Goal: Transaction & Acquisition: Purchase product/service

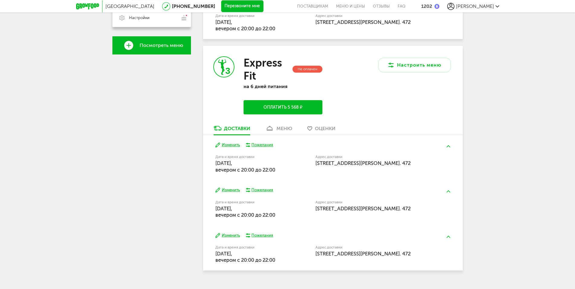
scroll to position [216, 0]
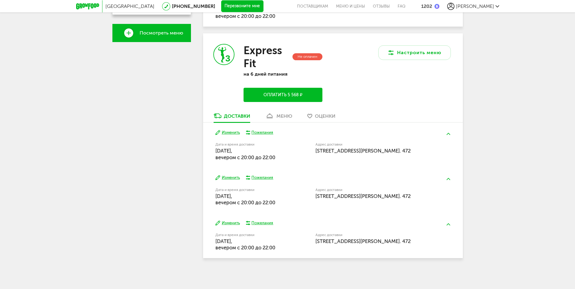
click at [280, 118] on div "меню" at bounding box center [285, 116] width 16 height 6
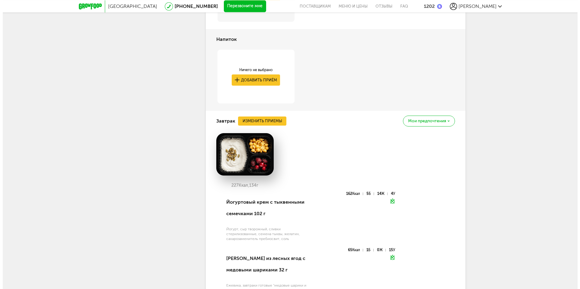
scroll to position [393, 0]
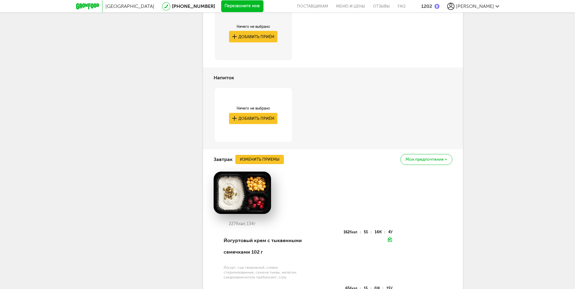
click at [268, 164] on button "Изменить приемы" at bounding box center [259, 159] width 48 height 9
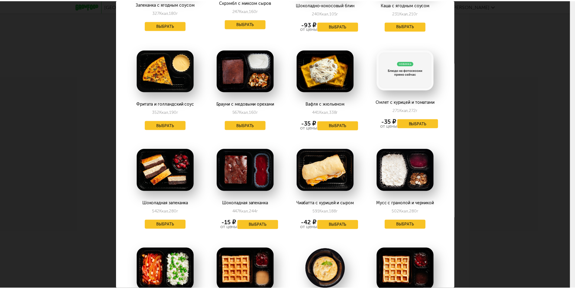
scroll to position [0, 0]
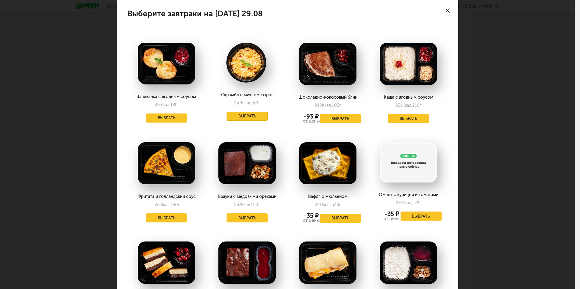
click at [256, 115] on button "Выбрать" at bounding box center [247, 116] width 41 height 9
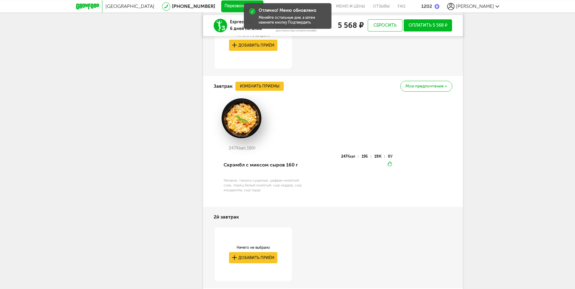
scroll to position [455, 0]
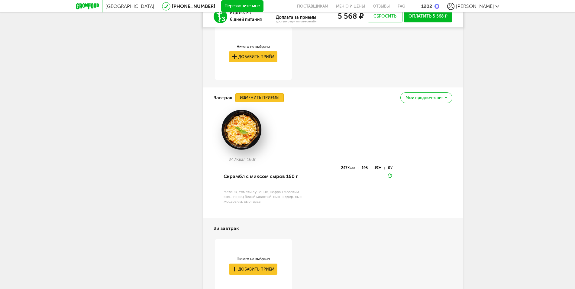
click at [266, 102] on button "Изменить приемы" at bounding box center [259, 97] width 48 height 9
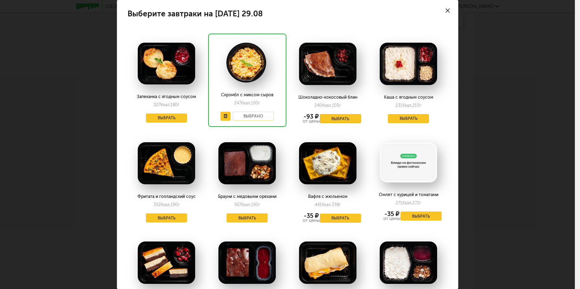
click at [332, 116] on button "Выбрать" at bounding box center [340, 118] width 41 height 9
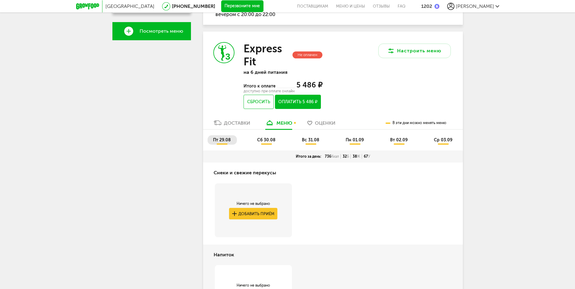
scroll to position [278, 0]
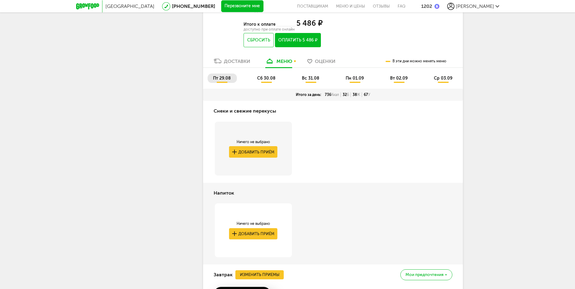
click at [265, 81] on span "сб 30.08" at bounding box center [266, 78] width 18 height 5
click at [310, 81] on span "вс 31.08" at bounding box center [311, 78] width 18 height 5
click at [359, 81] on span "пн 01.09" at bounding box center [355, 78] width 18 height 5
drag, startPoint x: 395, startPoint y: 85, endPoint x: 407, endPoint y: 85, distance: 12.1
click at [396, 81] on span "вт 02.09" at bounding box center [399, 78] width 18 height 5
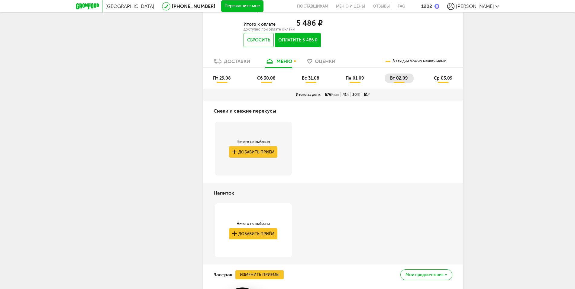
click at [442, 81] on span "ср 03.09" at bounding box center [443, 78] width 18 height 5
click at [269, 83] on li "сб 30.08" at bounding box center [267, 77] width 30 height 9
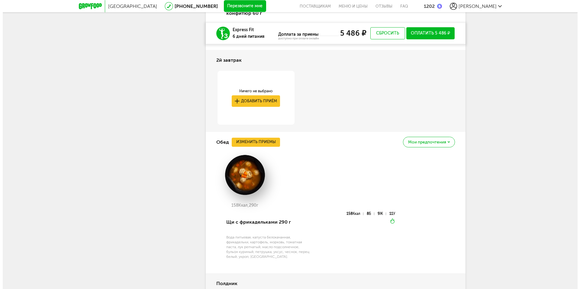
scroll to position [697, 0]
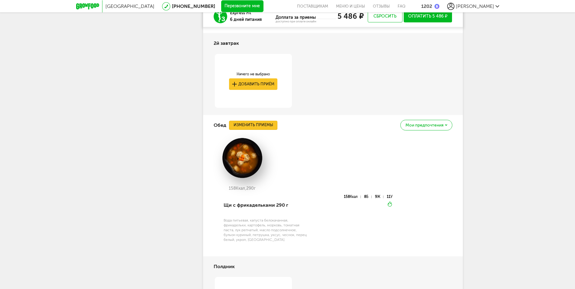
click at [242, 130] on button "Изменить приемы" at bounding box center [253, 125] width 48 height 9
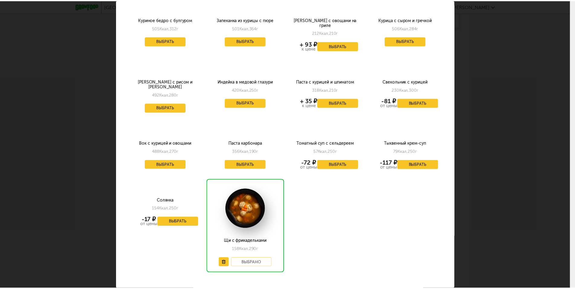
scroll to position [672, 0]
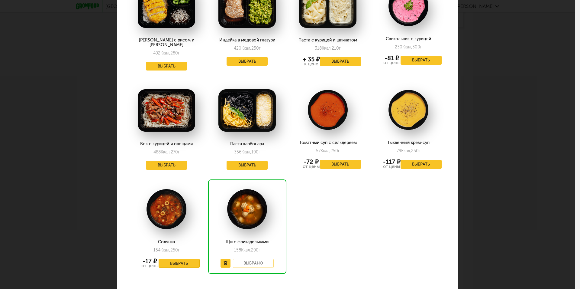
click at [182, 258] on button "Выбрать" at bounding box center [179, 262] width 41 height 9
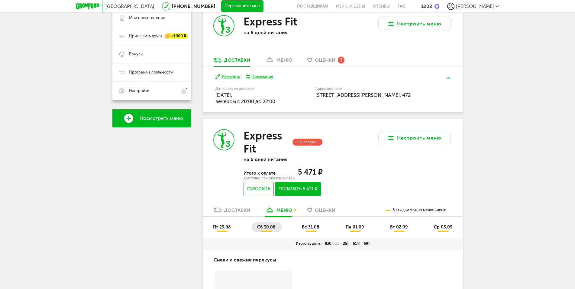
scroll to position [222, 0]
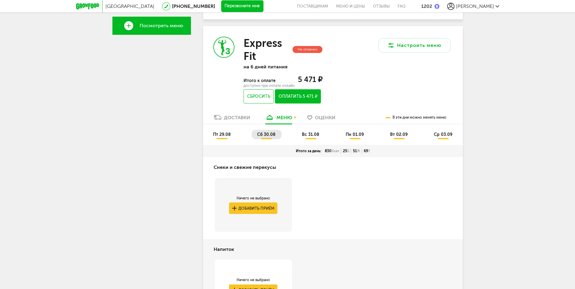
click at [306, 137] on span "вс 31.08" at bounding box center [311, 134] width 18 height 5
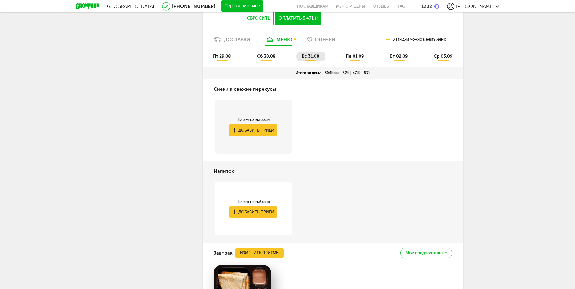
scroll to position [283, 0]
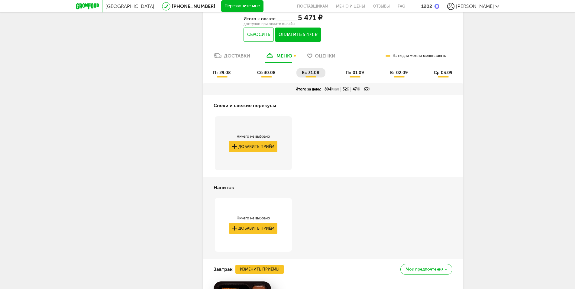
click at [355, 75] on span "пн 01.09" at bounding box center [355, 72] width 18 height 5
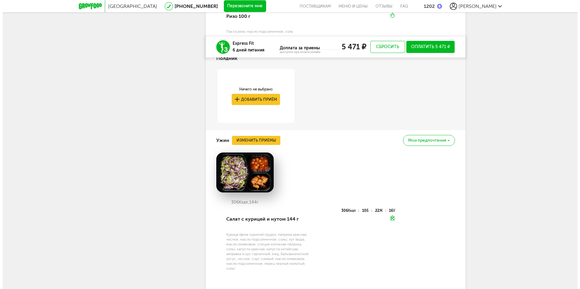
scroll to position [1023, 0]
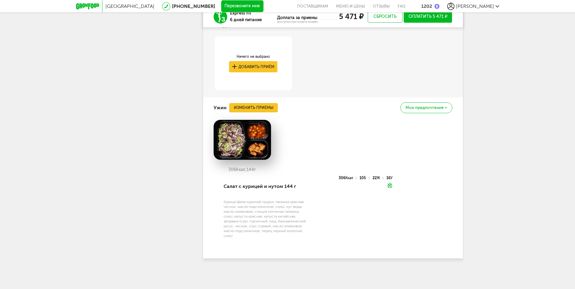
click at [257, 112] on button "Изменить приемы" at bounding box center [253, 107] width 48 height 9
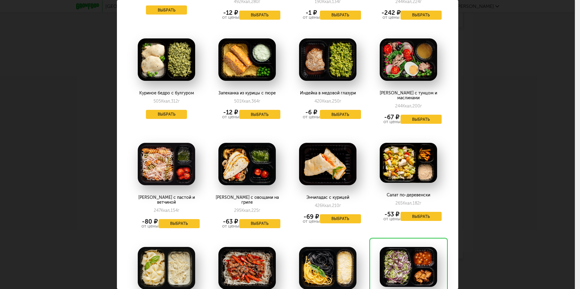
scroll to position [574, 0]
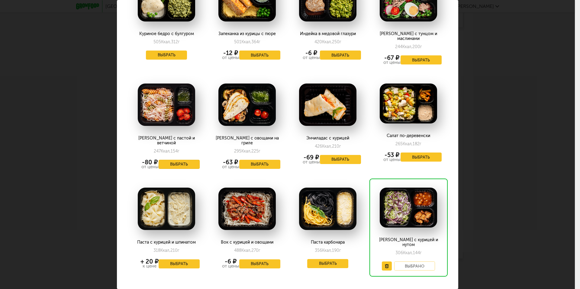
click at [184, 160] on button "Выбрать" at bounding box center [179, 164] width 41 height 9
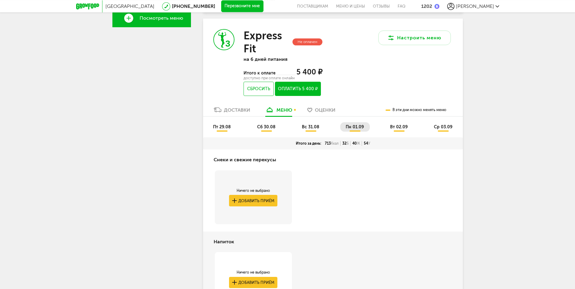
scroll to position [221, 0]
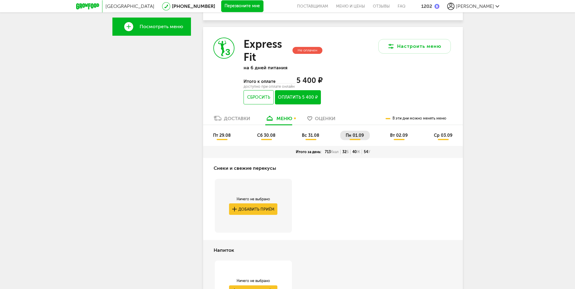
click at [403, 138] on span "вт 02.09" at bounding box center [399, 135] width 18 height 5
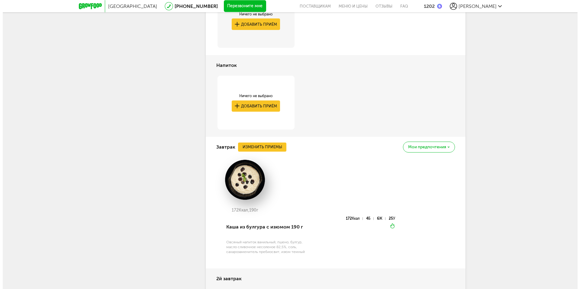
scroll to position [406, 0]
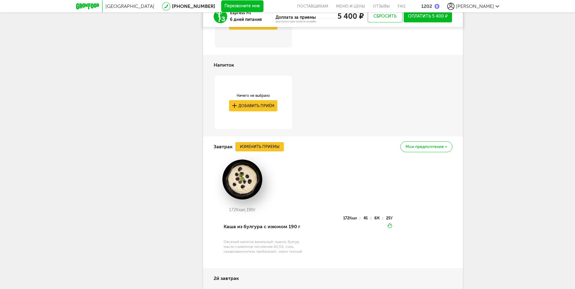
click at [250, 151] on button "Изменить приемы" at bounding box center [259, 146] width 48 height 9
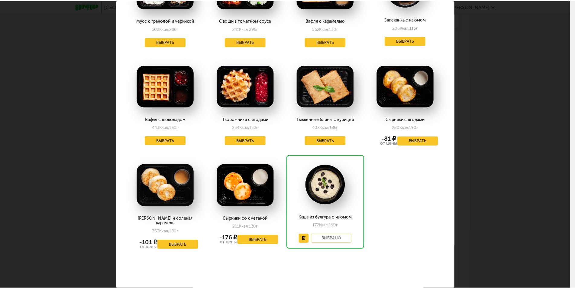
scroll to position [0, 0]
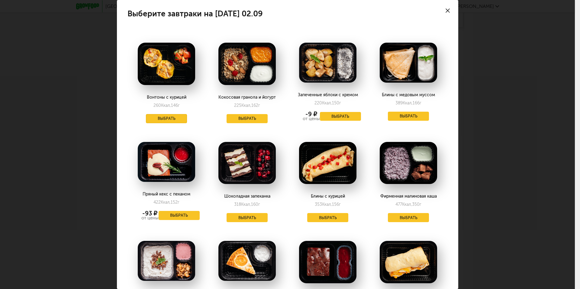
click at [171, 118] on button "Выбрать" at bounding box center [166, 118] width 41 height 9
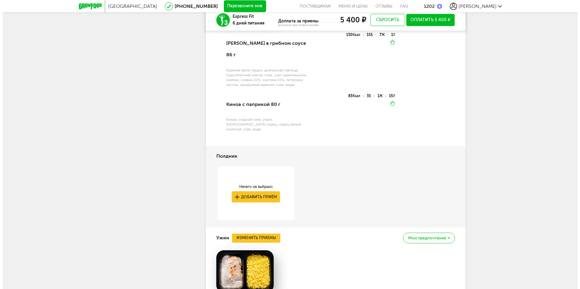
scroll to position [961, 0]
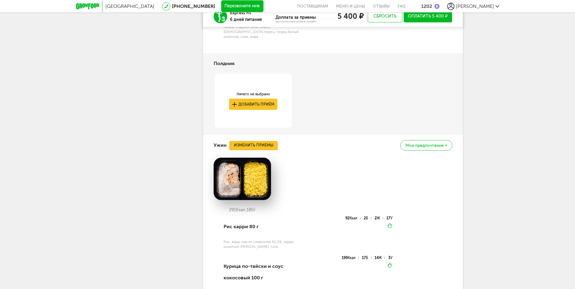
click at [253, 141] on button "Изменить приемы" at bounding box center [253, 145] width 48 height 9
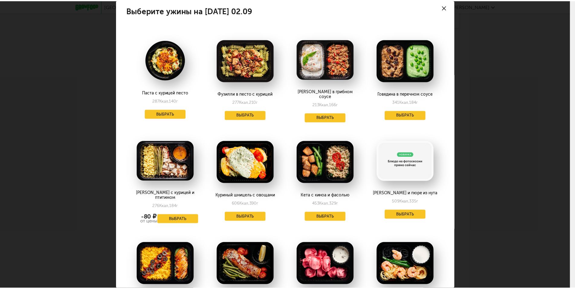
scroll to position [0, 0]
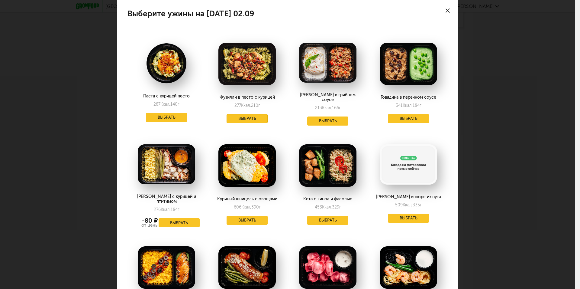
click at [237, 119] on button "Выбрать" at bounding box center [247, 118] width 41 height 9
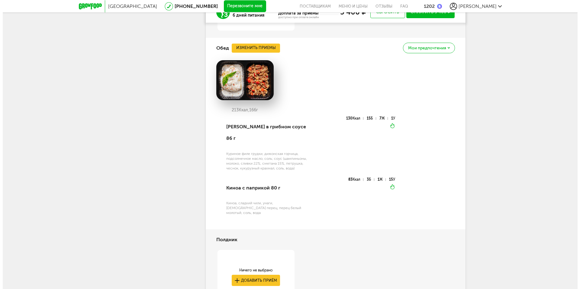
scroll to position [754, 0]
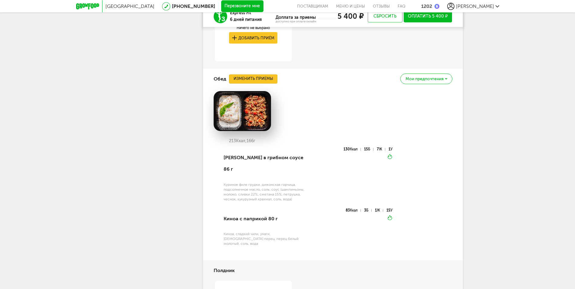
click at [254, 83] on button "Изменить приемы" at bounding box center [253, 78] width 48 height 9
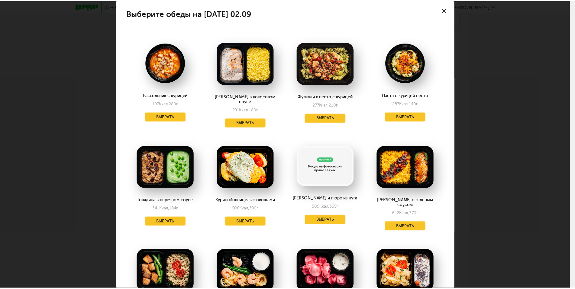
scroll to position [0, 0]
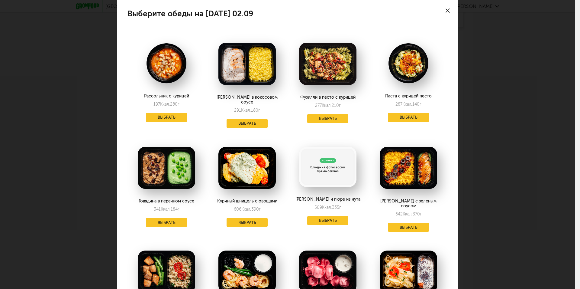
click at [446, 10] on icon at bounding box center [448, 10] width 4 height 4
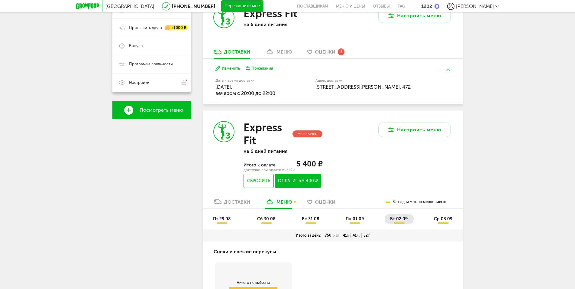
scroll to position [261, 0]
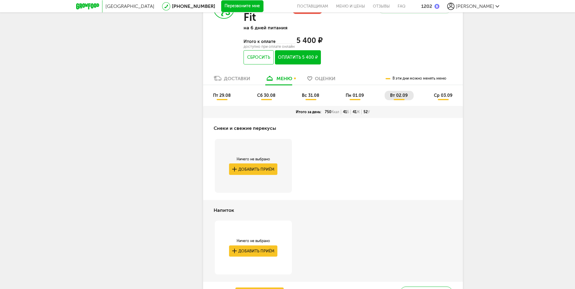
click at [444, 98] on span "ср 03.09" at bounding box center [443, 95] width 18 height 5
click at [401, 98] on span "вт 02.09" at bounding box center [399, 95] width 18 height 5
drag, startPoint x: 442, startPoint y: 102, endPoint x: 432, endPoint y: 121, distance: 21.6
click at [442, 98] on span "ср 03.09" at bounding box center [443, 95] width 18 height 5
click at [402, 98] on span "вт 02.09" at bounding box center [399, 95] width 18 height 5
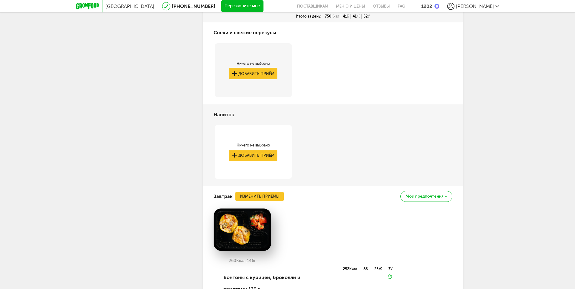
scroll to position [322, 0]
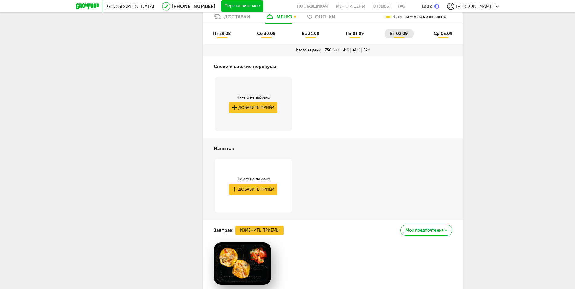
click at [448, 36] on span "ср 03.09" at bounding box center [443, 33] width 18 height 5
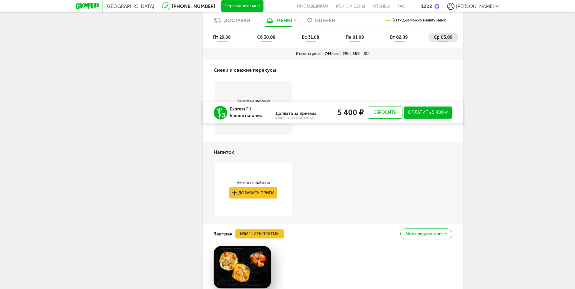
scroll to position [291, 0]
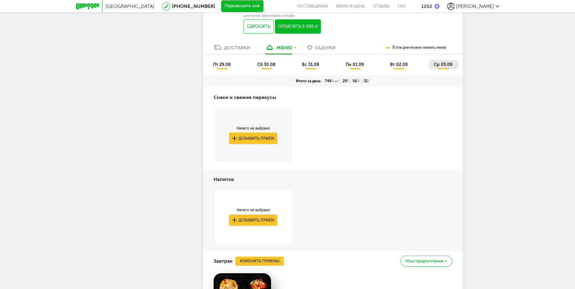
click at [405, 67] on span "вт 02.09" at bounding box center [399, 64] width 18 height 5
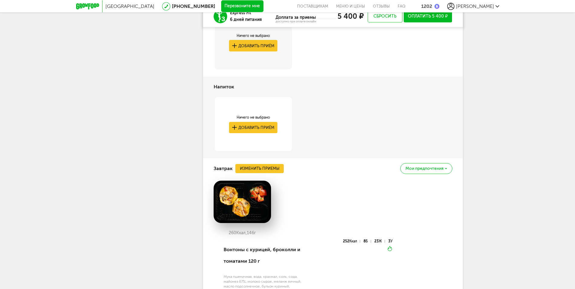
scroll to position [261, 0]
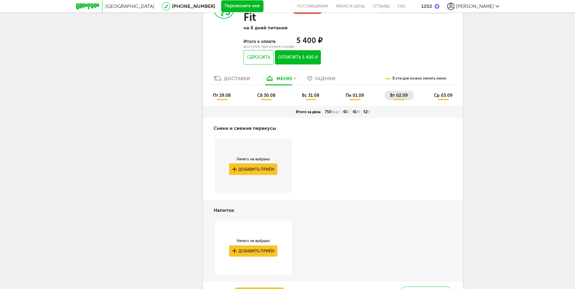
click at [442, 100] on li "ср 03.09" at bounding box center [444, 95] width 30 height 9
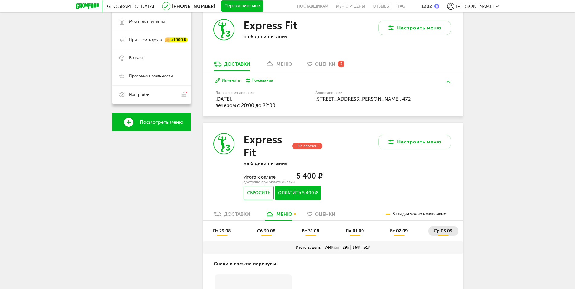
scroll to position [168, 0]
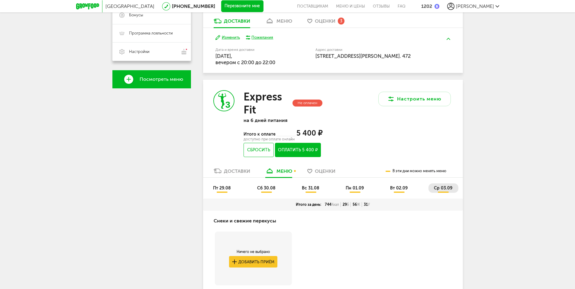
click at [295, 157] on button "Оплатить 5 400 ₽" at bounding box center [298, 150] width 46 height 14
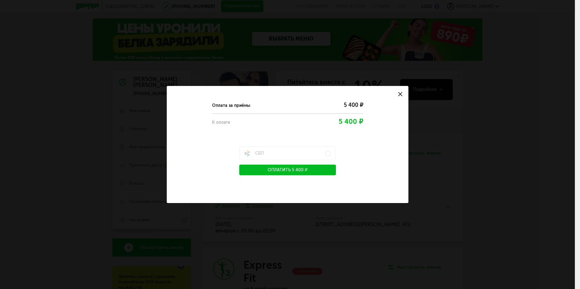
click at [299, 171] on button "Оплатить 5 400 ₽" at bounding box center [287, 169] width 97 height 11
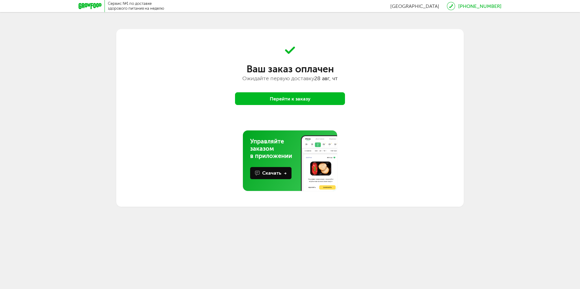
click at [307, 100] on button "Перейти к заказу" at bounding box center [290, 98] width 110 height 13
